Goal: Information Seeking & Learning: Learn about a topic

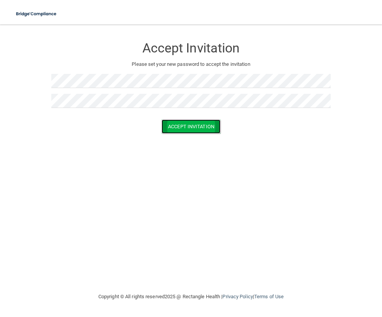
click at [190, 133] on button "Accept Invitation" at bounding box center [191, 127] width 59 height 14
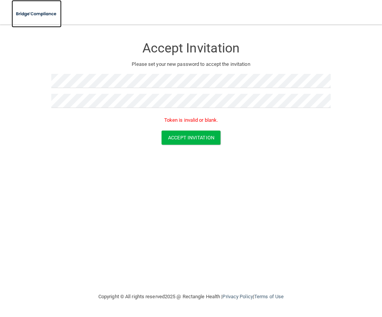
click at [48, 15] on img at bounding box center [36, 14] width 50 height 16
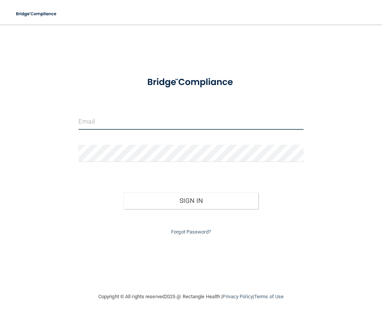
click at [122, 126] on input "email" at bounding box center [191, 121] width 225 height 17
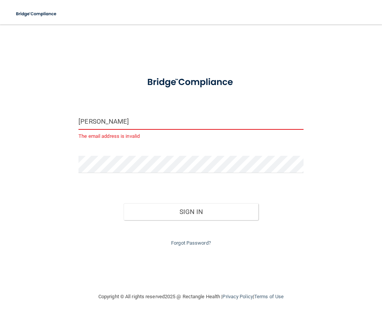
click at [103, 126] on input "[PERSON_NAME]" at bounding box center [191, 121] width 225 height 17
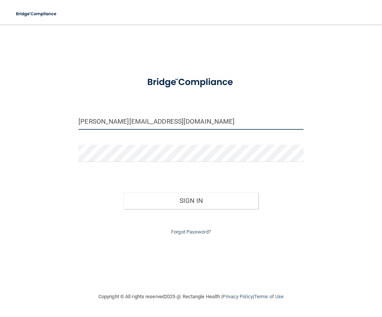
type input "[PERSON_NAME][EMAIL_ADDRESS][DOMAIN_NAME]"
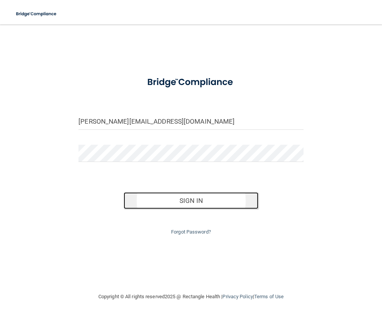
click at [215, 201] on button "Sign In" at bounding box center [191, 200] width 135 height 17
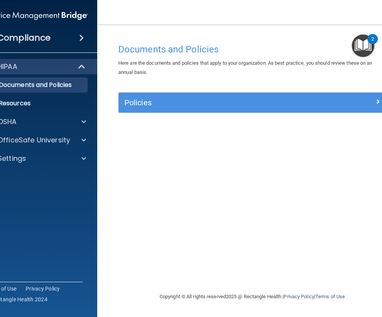
click at [360, 46] on img "Open Resource Center, 2 new notifications" at bounding box center [363, 45] width 23 height 23
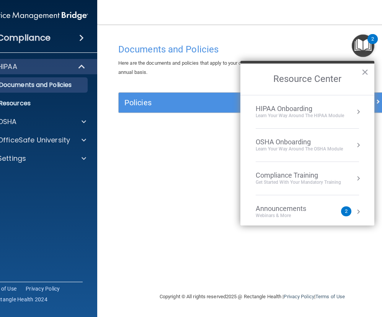
click at [168, 232] on div "Documents and Policies Here are the documents and policies that apply to your o…" at bounding box center [253, 166] width 280 height 252
click at [303, 210] on div "Announcements" at bounding box center [289, 209] width 66 height 8
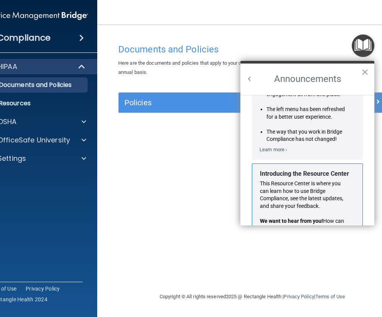
scroll to position [134, 0]
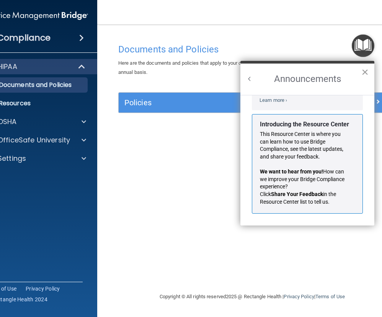
click at [363, 70] on button "×" at bounding box center [365, 72] width 7 height 12
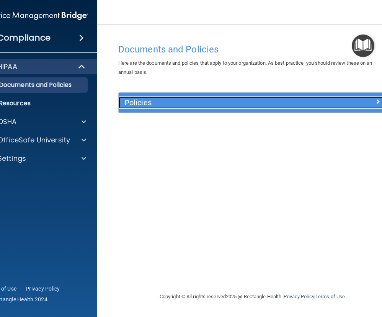
click at [167, 103] on h5 "Policies" at bounding box center [218, 102] width 189 height 8
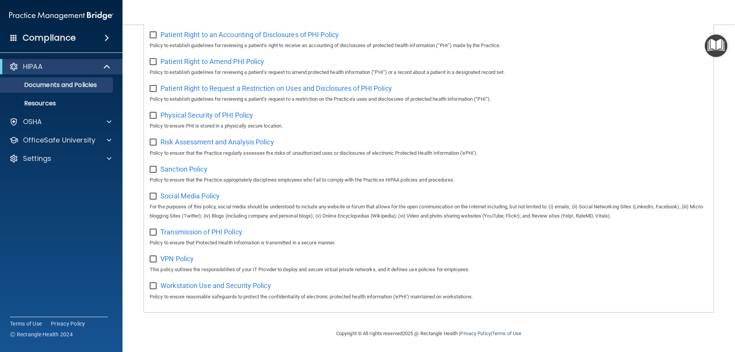
scroll to position [348, 0]
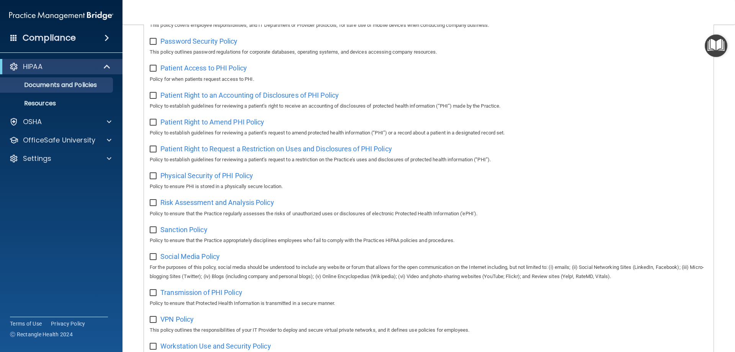
click at [60, 41] on h4 "Compliance" at bounding box center [49, 38] width 53 height 11
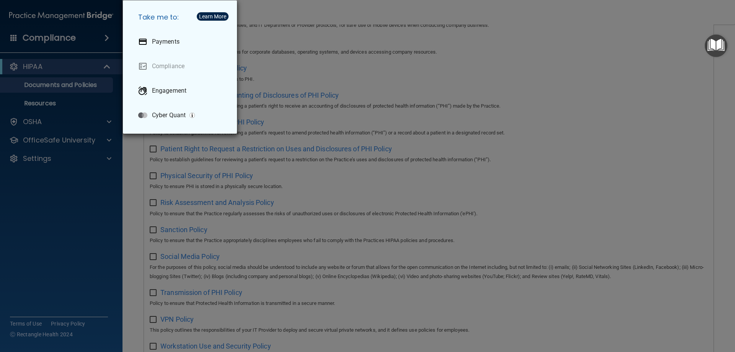
click at [68, 127] on div "Take me to: Payments Compliance Engagement Cyber Quant" at bounding box center [367, 176] width 735 height 352
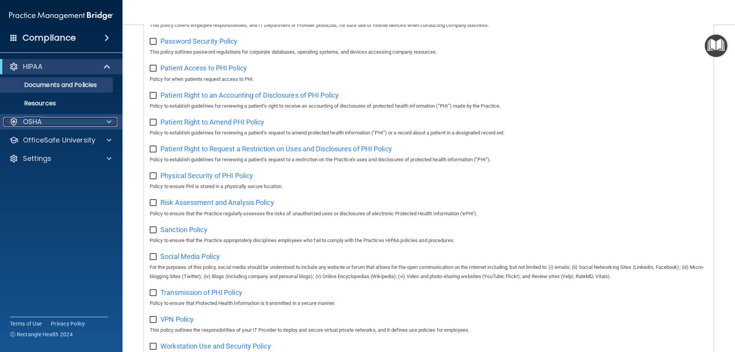
click at [34, 123] on p "OSHA" at bounding box center [32, 121] width 19 height 9
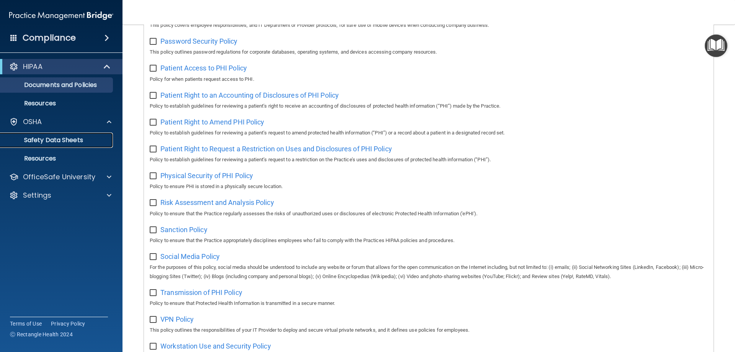
click at [88, 136] on link "Safety Data Sheets" at bounding box center [52, 140] width 121 height 15
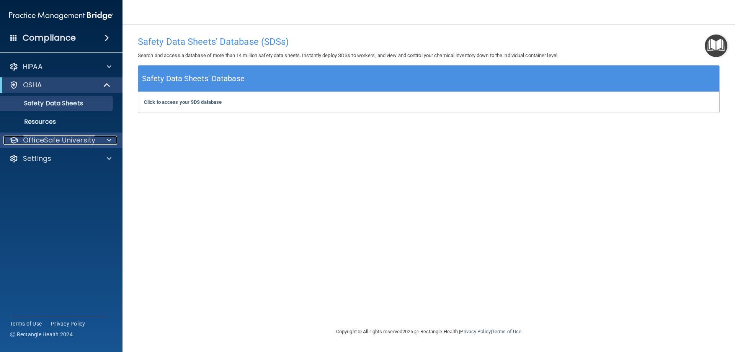
click at [66, 142] on p "OfficeSafe University" at bounding box center [59, 140] width 72 height 9
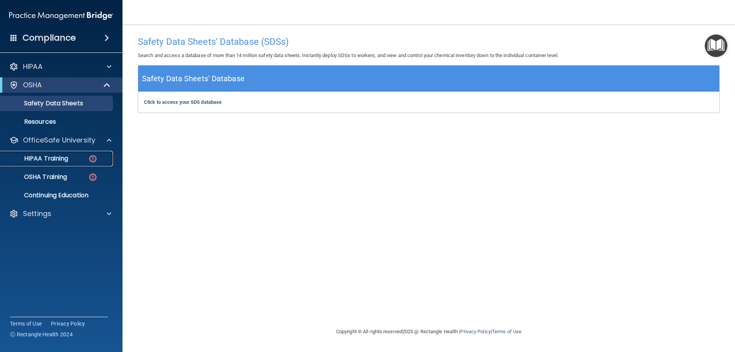
click at [57, 157] on p "HIPAA Training" at bounding box center [36, 159] width 63 height 8
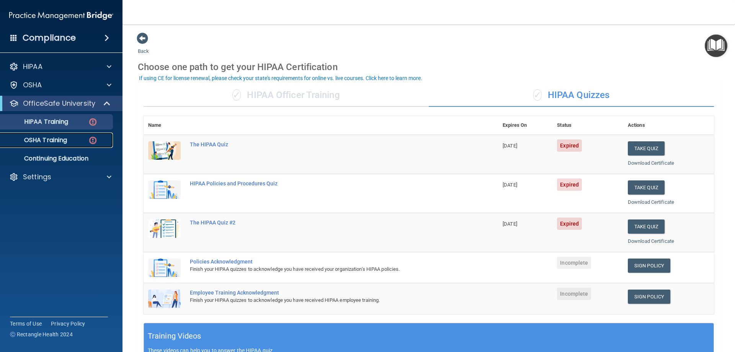
click at [49, 138] on p "OSHA Training" at bounding box center [36, 140] width 62 height 8
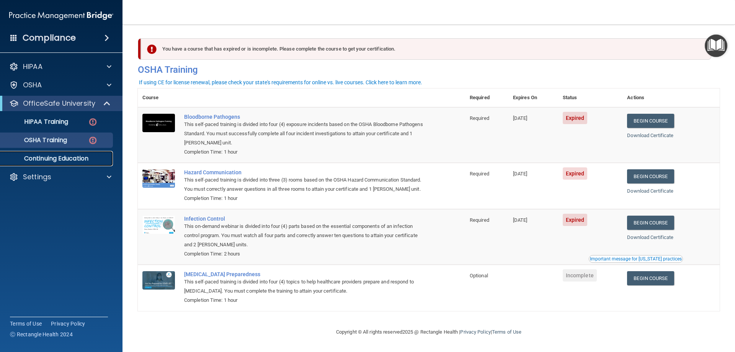
click at [58, 163] on link "Continuing Education" at bounding box center [52, 158] width 121 height 15
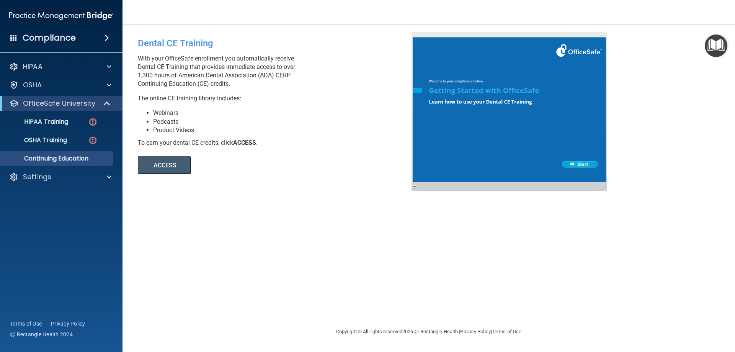
click at [60, 41] on h4 "Compliance" at bounding box center [49, 38] width 53 height 11
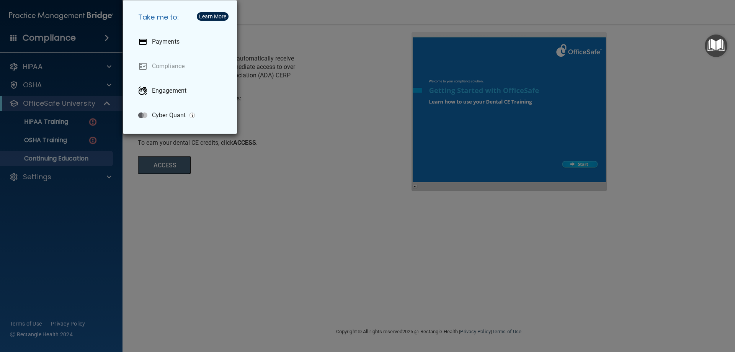
click at [50, 72] on div "Take me to: Payments Compliance Engagement Cyber Quant" at bounding box center [367, 176] width 735 height 352
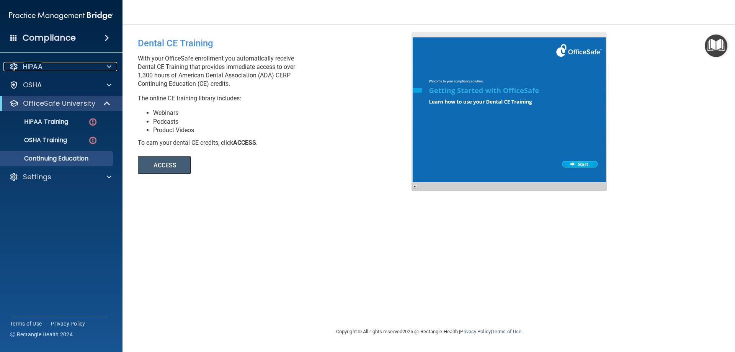
click at [51, 66] on div "HIPAA" at bounding box center [50, 66] width 95 height 9
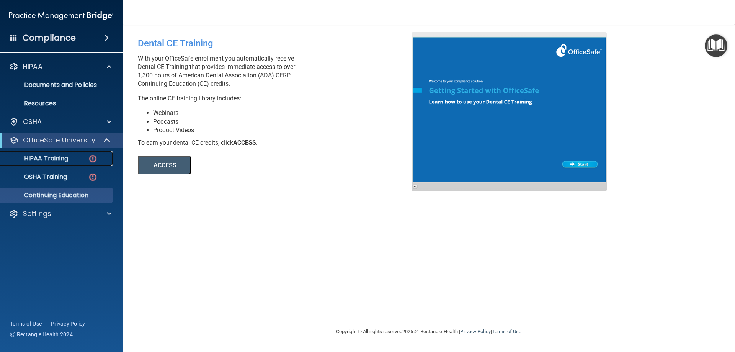
click at [63, 157] on p "HIPAA Training" at bounding box center [36, 159] width 63 height 8
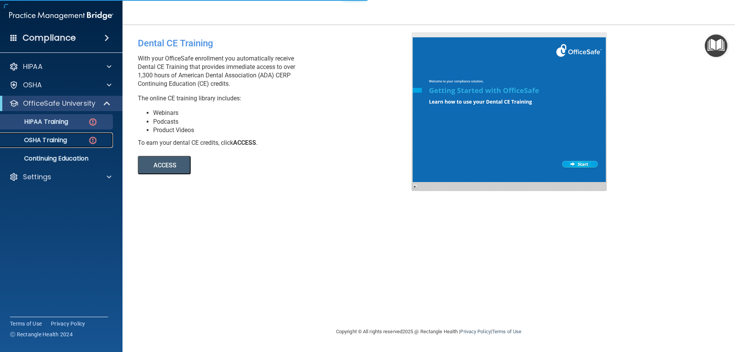
click at [54, 142] on p "OSHA Training" at bounding box center [36, 140] width 62 height 8
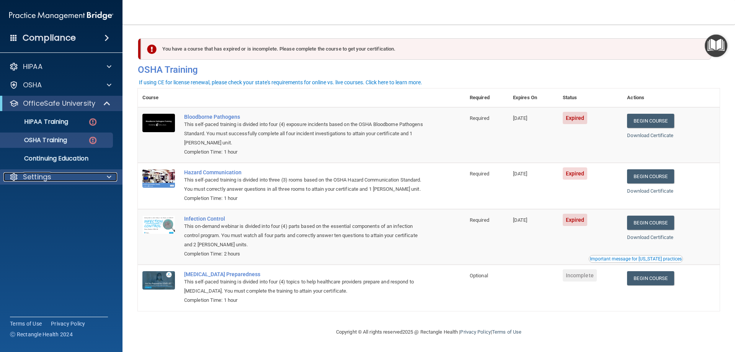
click at [35, 175] on p "Settings" at bounding box center [37, 176] width 28 height 9
click at [61, 194] on p "My Account" at bounding box center [57, 196] width 105 height 8
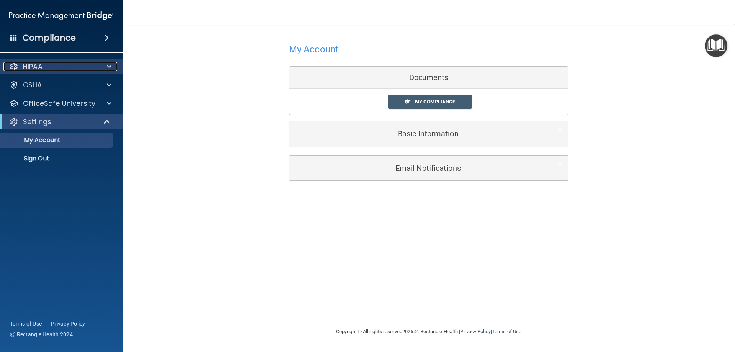
click at [46, 69] on div "HIPAA" at bounding box center [50, 66] width 95 height 9
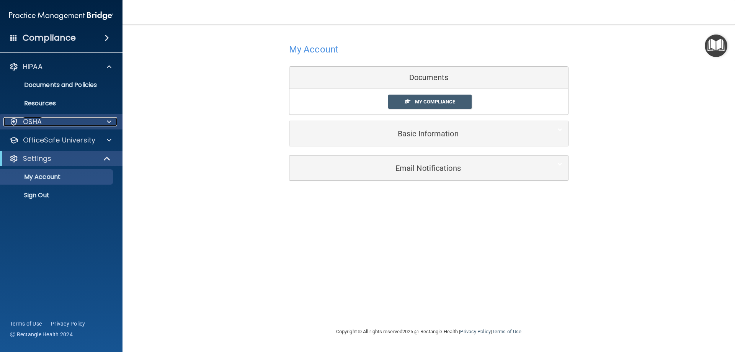
click at [35, 121] on p "OSHA" at bounding box center [32, 121] width 19 height 9
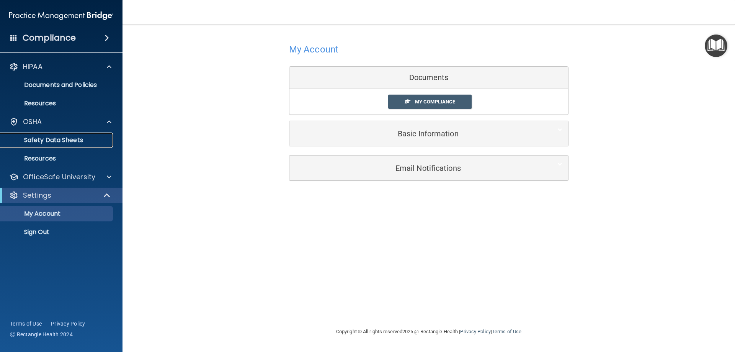
click at [39, 142] on p "Safety Data Sheets" at bounding box center [57, 140] width 105 height 8
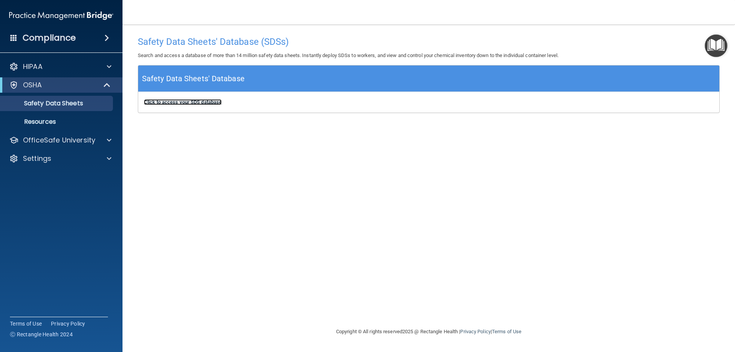
click at [203, 104] on b "Click to access your SDS database" at bounding box center [183, 102] width 78 height 6
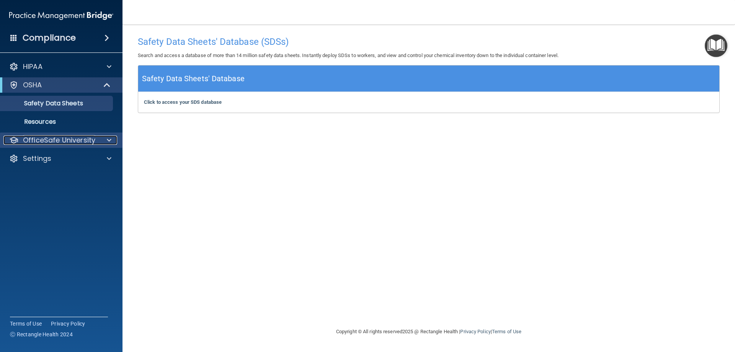
click at [72, 138] on p "OfficeSafe University" at bounding box center [59, 140] width 72 height 9
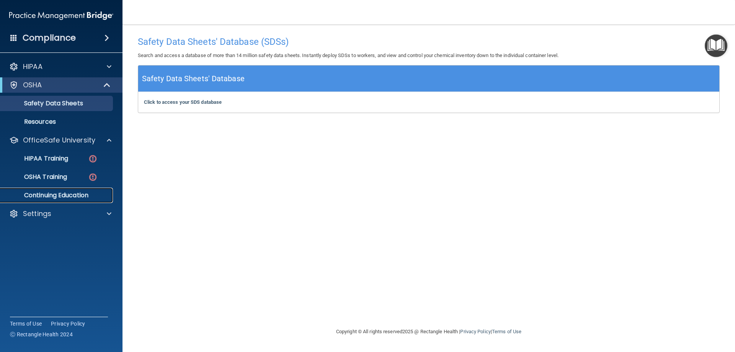
click at [66, 194] on p "Continuing Education" at bounding box center [57, 196] width 105 height 8
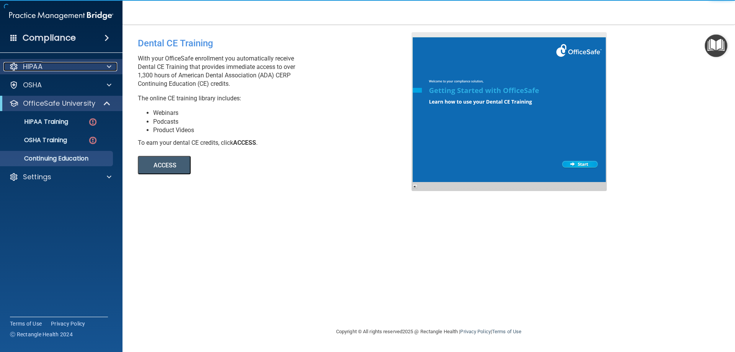
click at [61, 67] on div "HIPAA" at bounding box center [50, 66] width 95 height 9
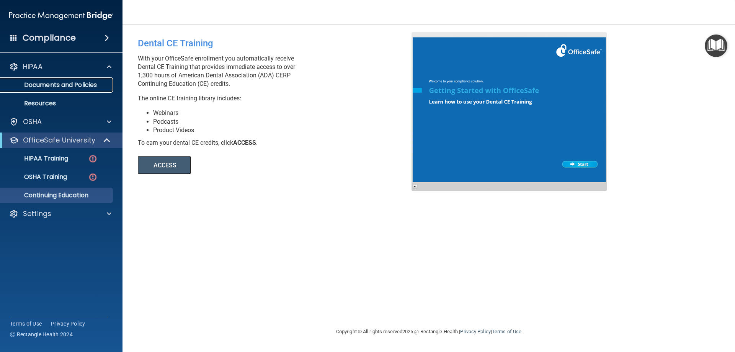
click at [61, 85] on p "Documents and Policies" at bounding box center [57, 85] width 105 height 8
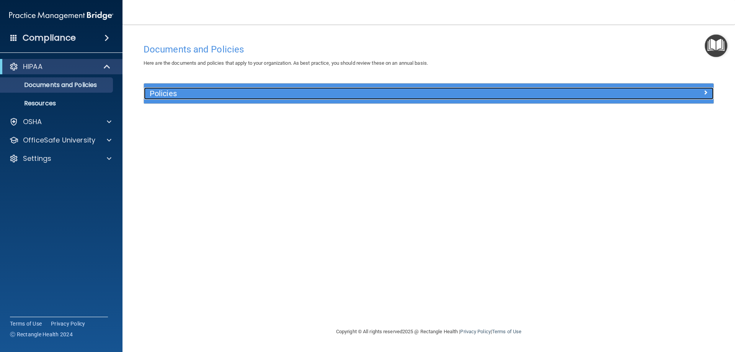
click at [242, 96] on h5 "Policies" at bounding box center [358, 93] width 416 height 8
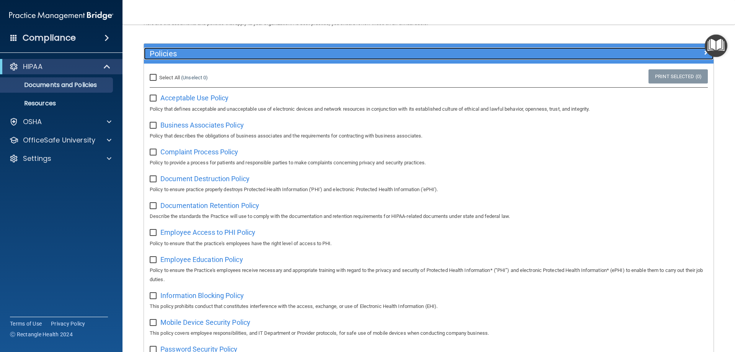
scroll to position [33, 0]
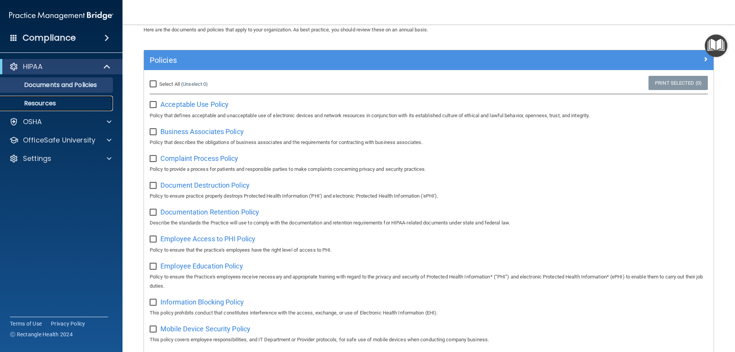
click at [80, 110] on link "Resources" at bounding box center [52, 103] width 121 height 15
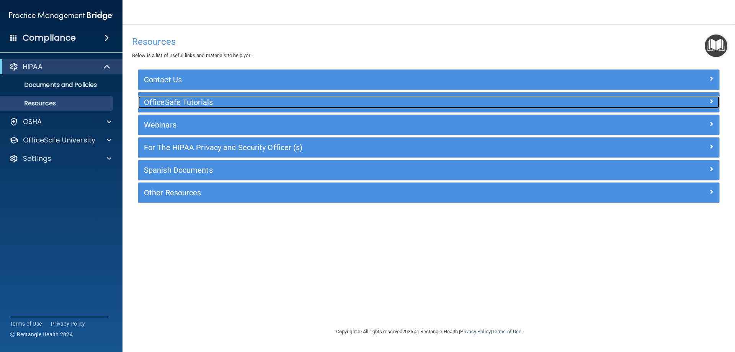
click at [175, 104] on h5 "OfficeSafe Tutorials" at bounding box center [356, 102] width 425 height 8
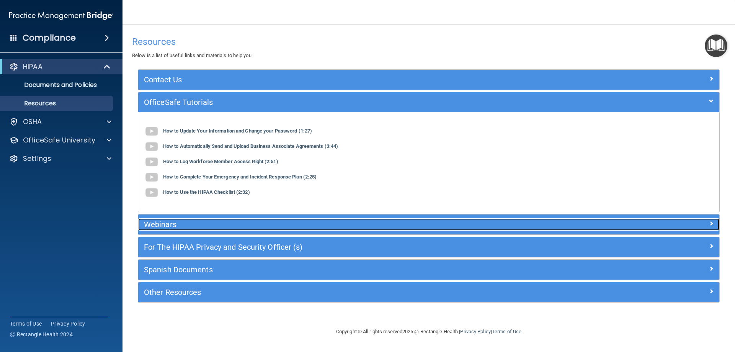
click at [192, 227] on h5 "Webinars" at bounding box center [356, 224] width 425 height 8
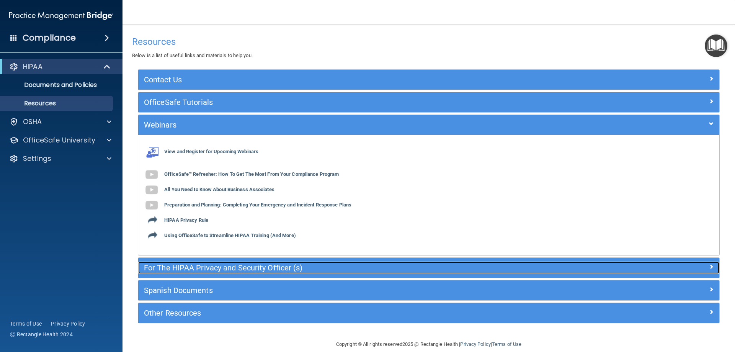
click at [221, 272] on h5 "For The HIPAA Privacy and Security Officer (s)" at bounding box center [356, 268] width 425 height 8
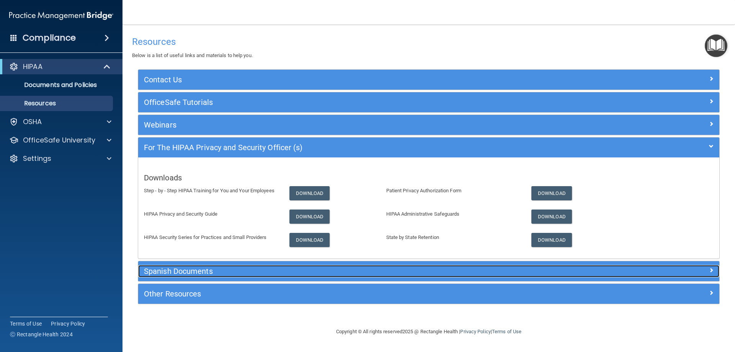
click at [206, 277] on div "Spanish Documents" at bounding box center [356, 271] width 436 height 12
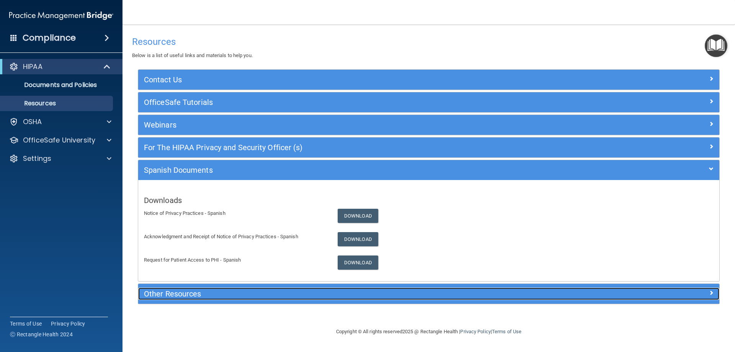
click at [188, 291] on h5 "Other Resources" at bounding box center [356, 294] width 425 height 8
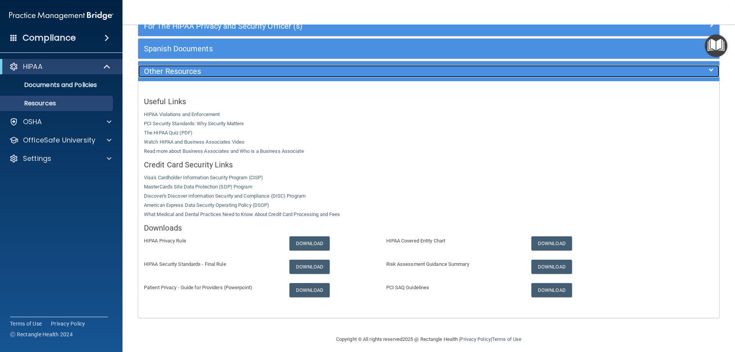
scroll to position [127, 0]
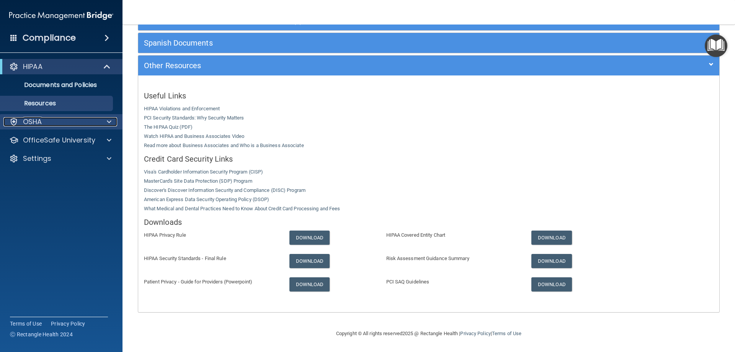
click at [62, 121] on div "OSHA" at bounding box center [50, 121] width 95 height 9
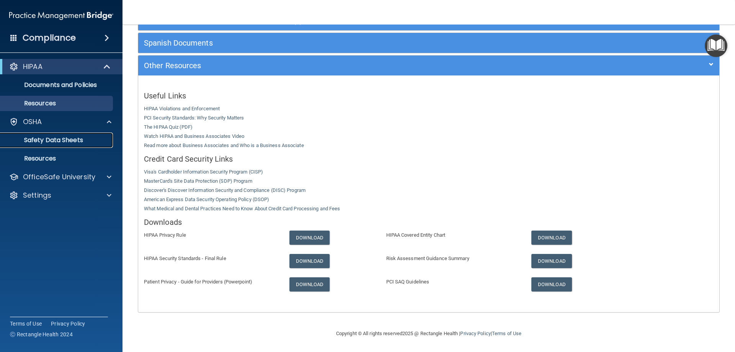
click at [84, 140] on p "Safety Data Sheets" at bounding box center [57, 140] width 105 height 8
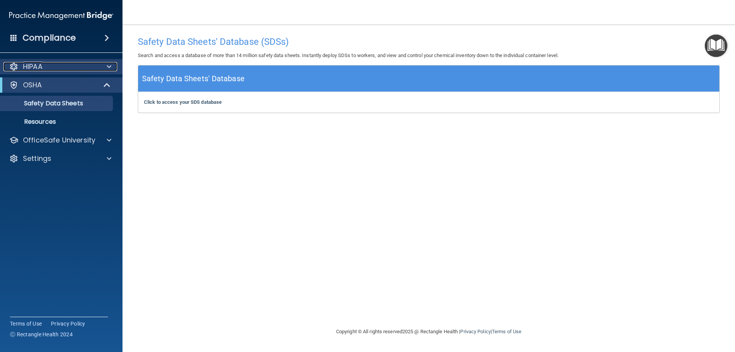
click at [53, 68] on div "HIPAA" at bounding box center [50, 66] width 95 height 9
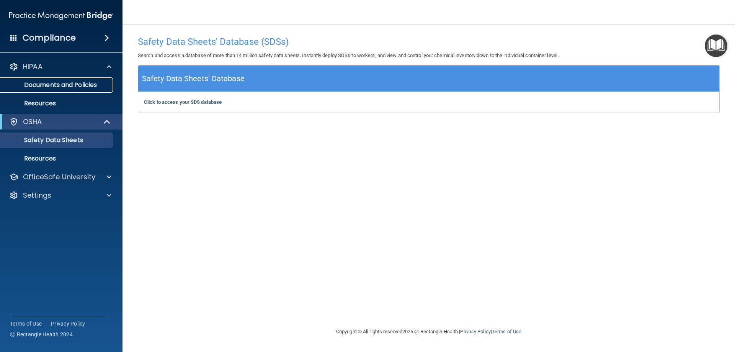
click at [62, 82] on p "Documents and Policies" at bounding box center [57, 85] width 105 height 8
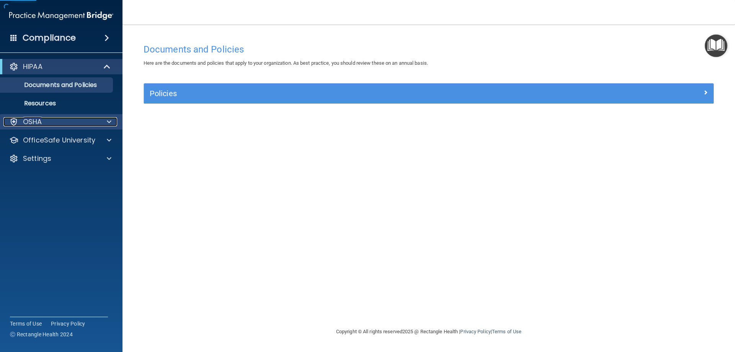
click at [42, 119] on div "OSHA" at bounding box center [50, 121] width 95 height 9
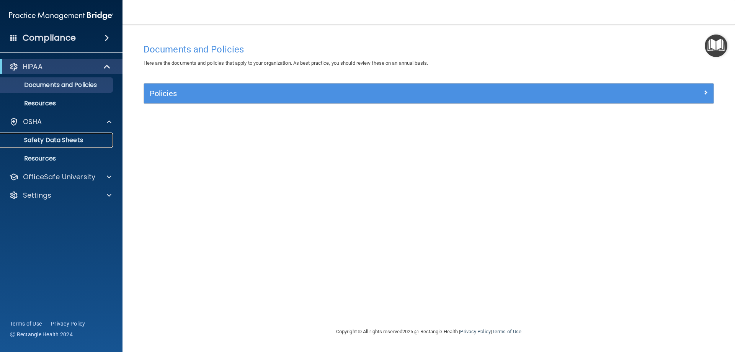
click at [44, 138] on p "Safety Data Sheets" at bounding box center [57, 140] width 105 height 8
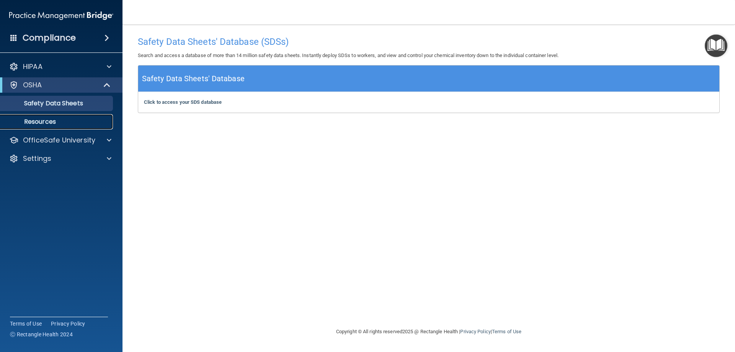
click at [63, 120] on p "Resources" at bounding box center [57, 122] width 105 height 8
